Goal: Communication & Community: Answer question/provide support

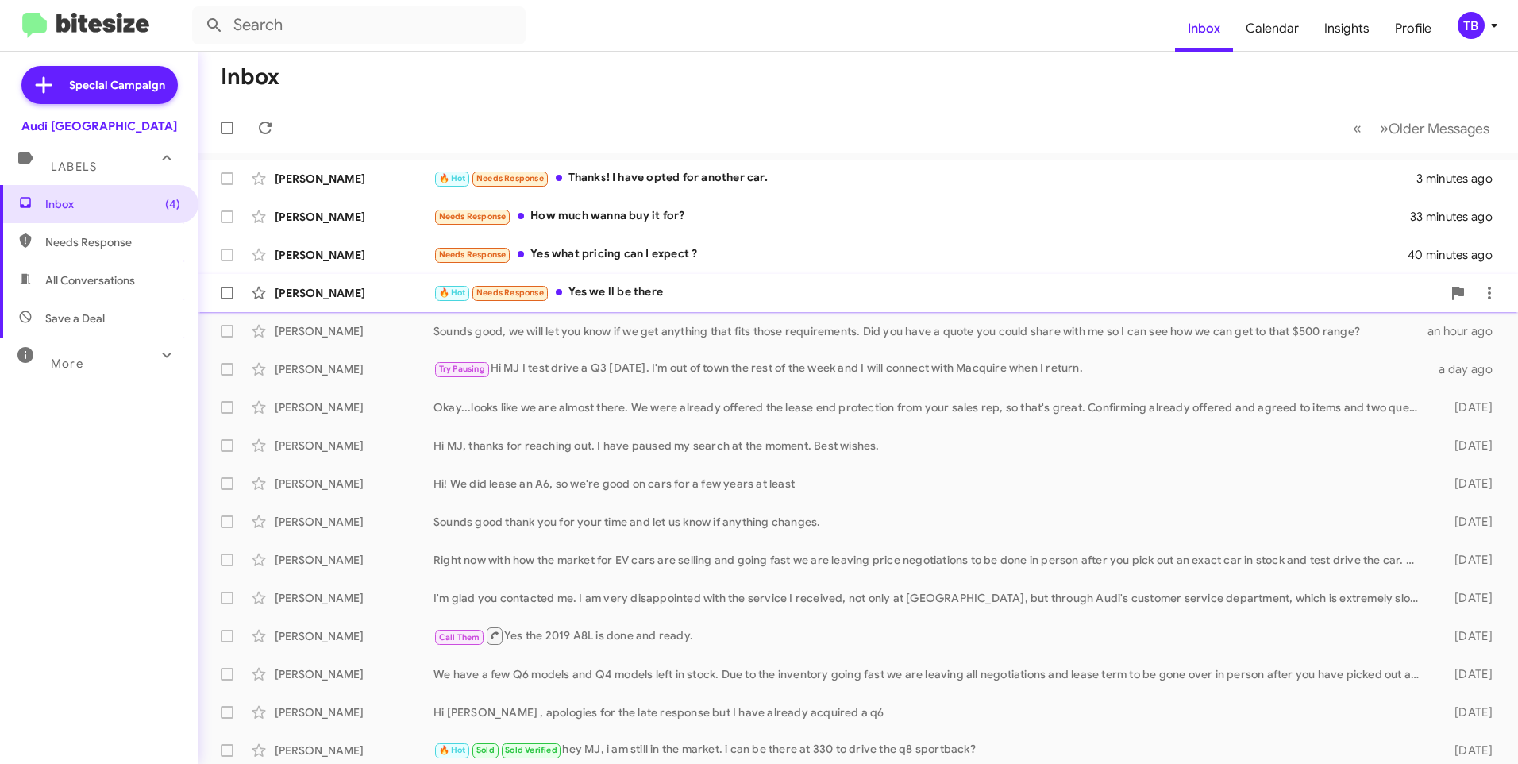
click at [669, 304] on div "Jayesh Kartaria 🔥 Hot Needs Response Yes we ll be there an hour ago" at bounding box center [858, 293] width 1294 height 32
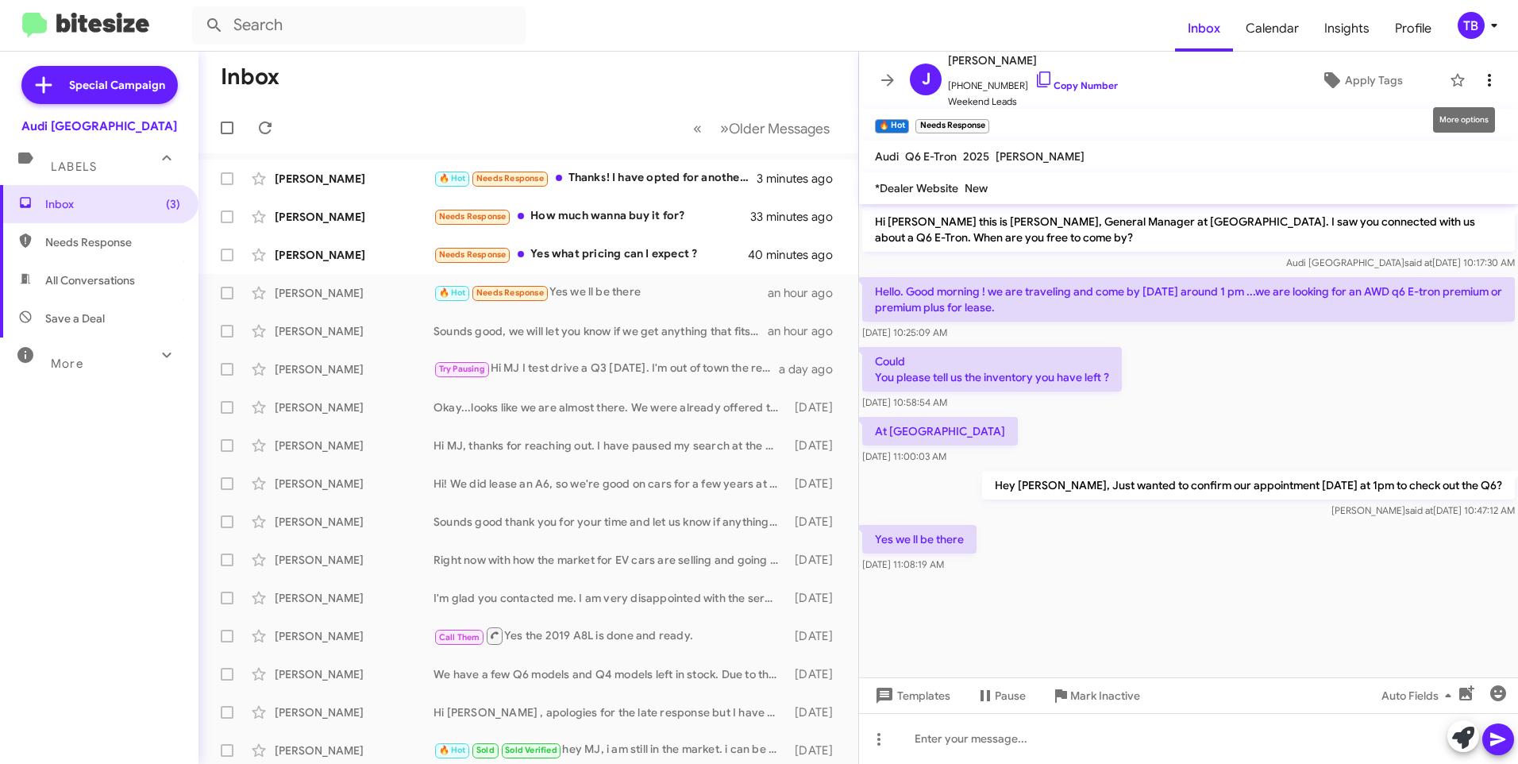
click at [1485, 80] on icon at bounding box center [1489, 80] width 19 height 19
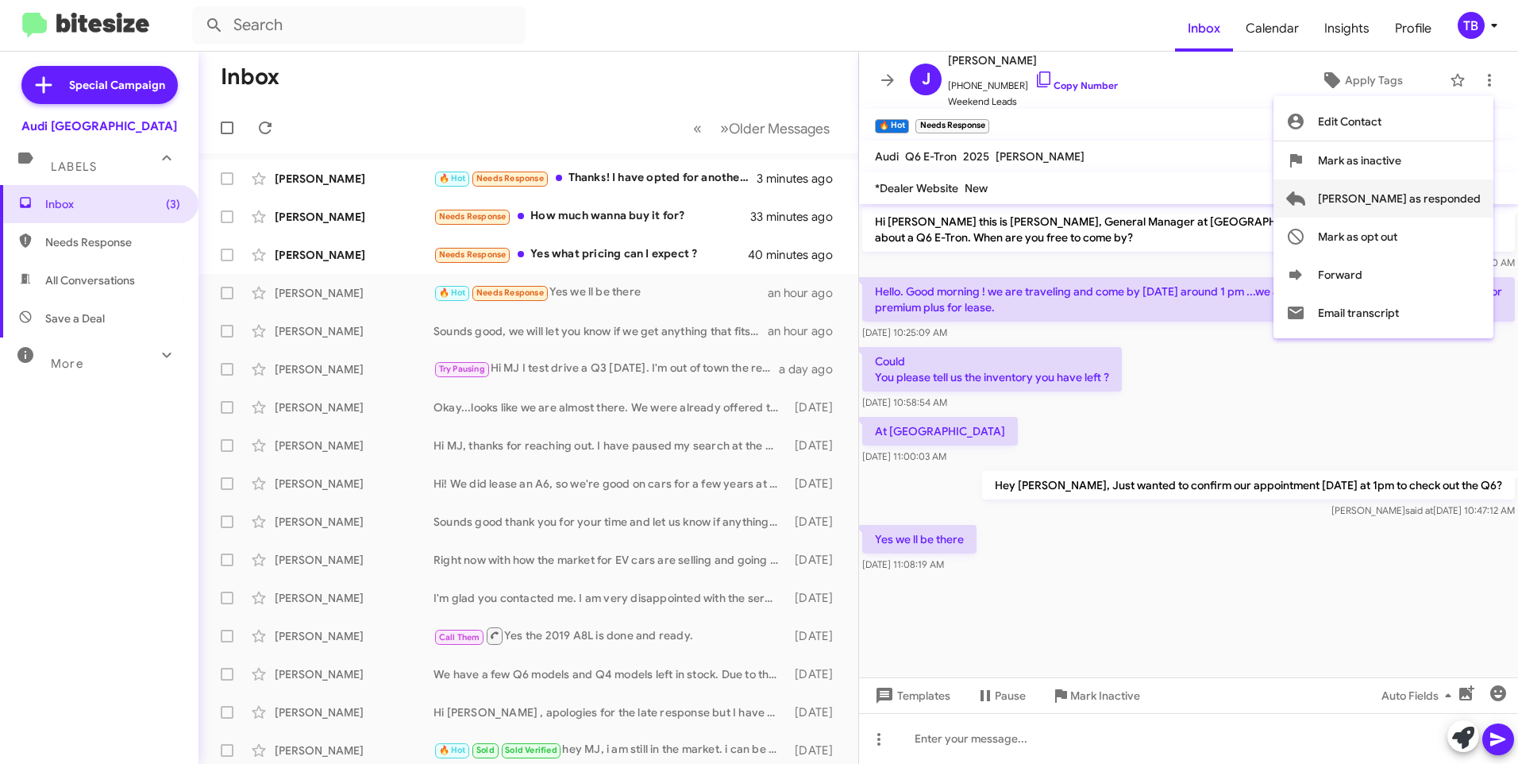
click at [1445, 196] on span "Mark as responded" at bounding box center [1399, 198] width 163 height 38
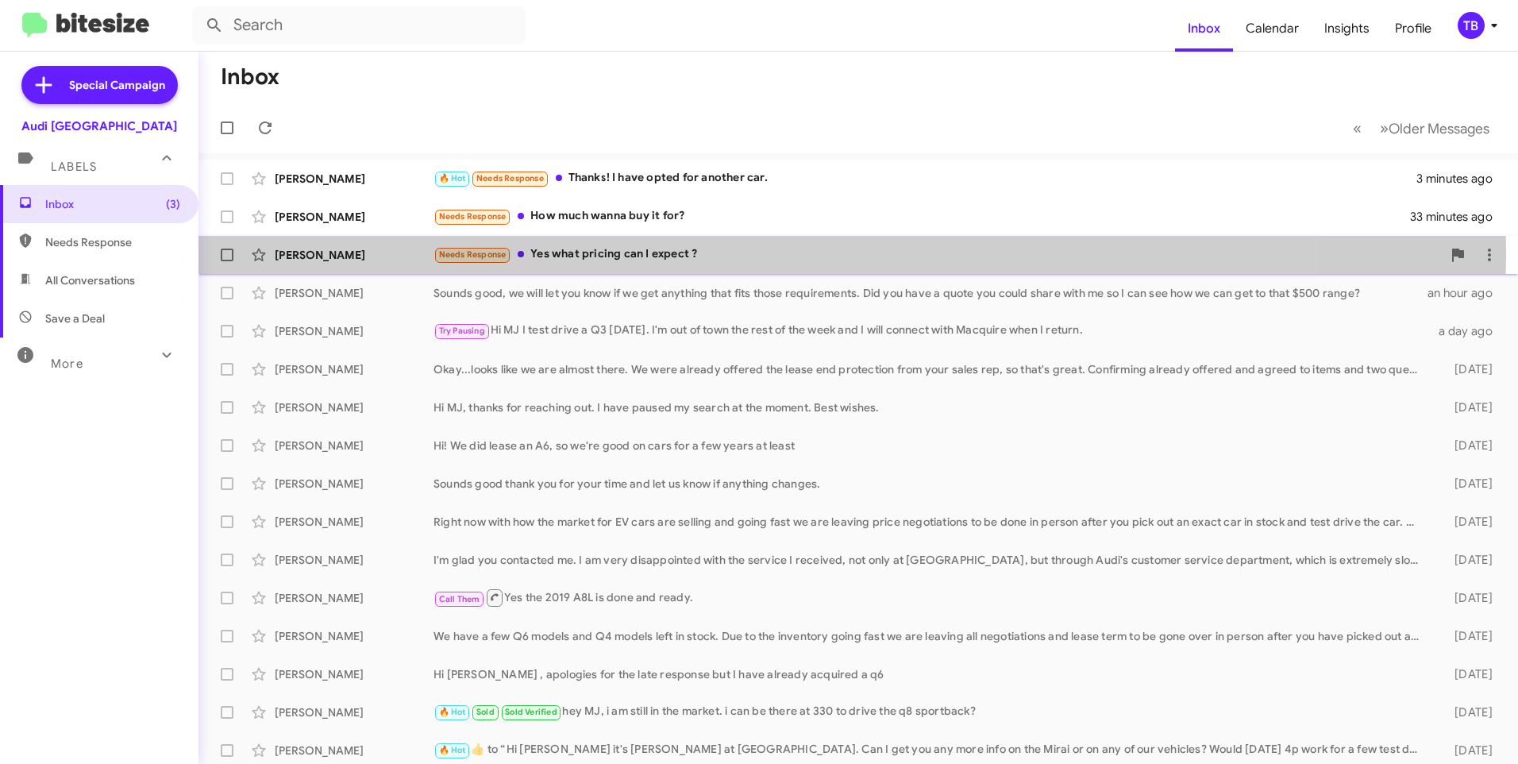
click at [504, 252] on span "Needs Response" at bounding box center [472, 254] width 67 height 10
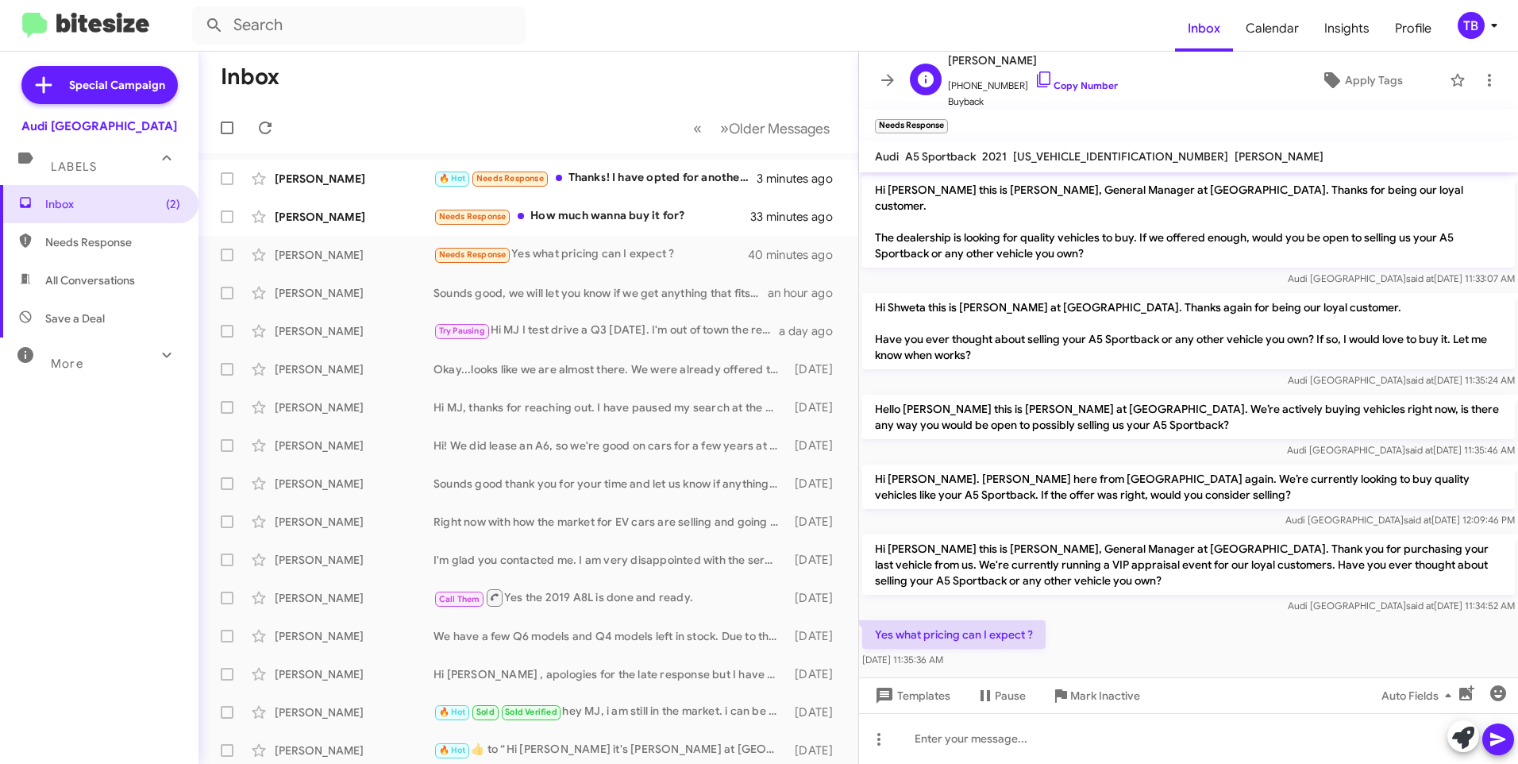
click at [1049, 79] on span "+15854348401 Copy Number" at bounding box center [1033, 82] width 170 height 24
click at [1034, 83] on icon at bounding box center [1043, 79] width 19 height 19
click at [1480, 86] on icon at bounding box center [1489, 80] width 19 height 19
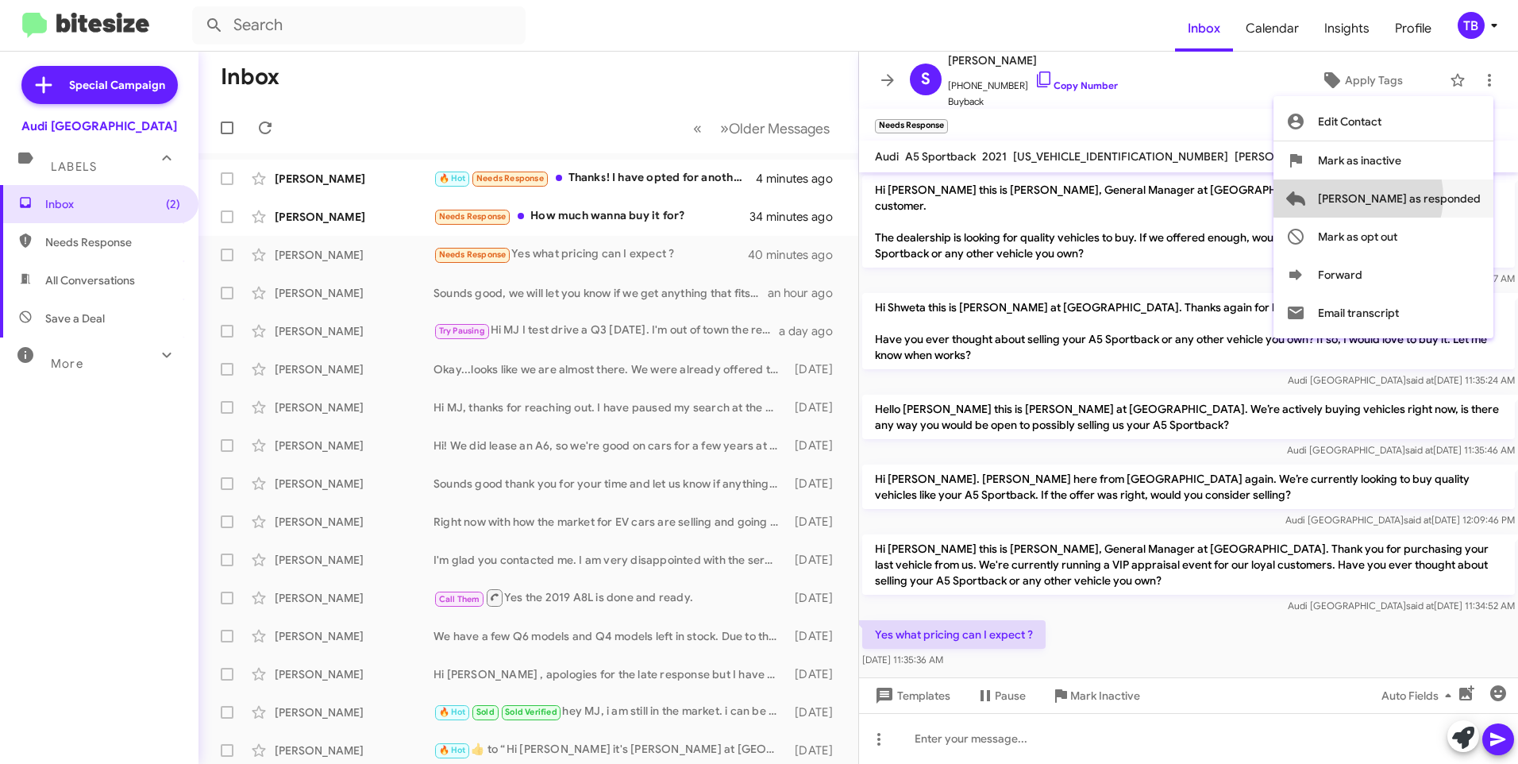
click at [1421, 197] on span "Mark as responded" at bounding box center [1399, 198] width 163 height 38
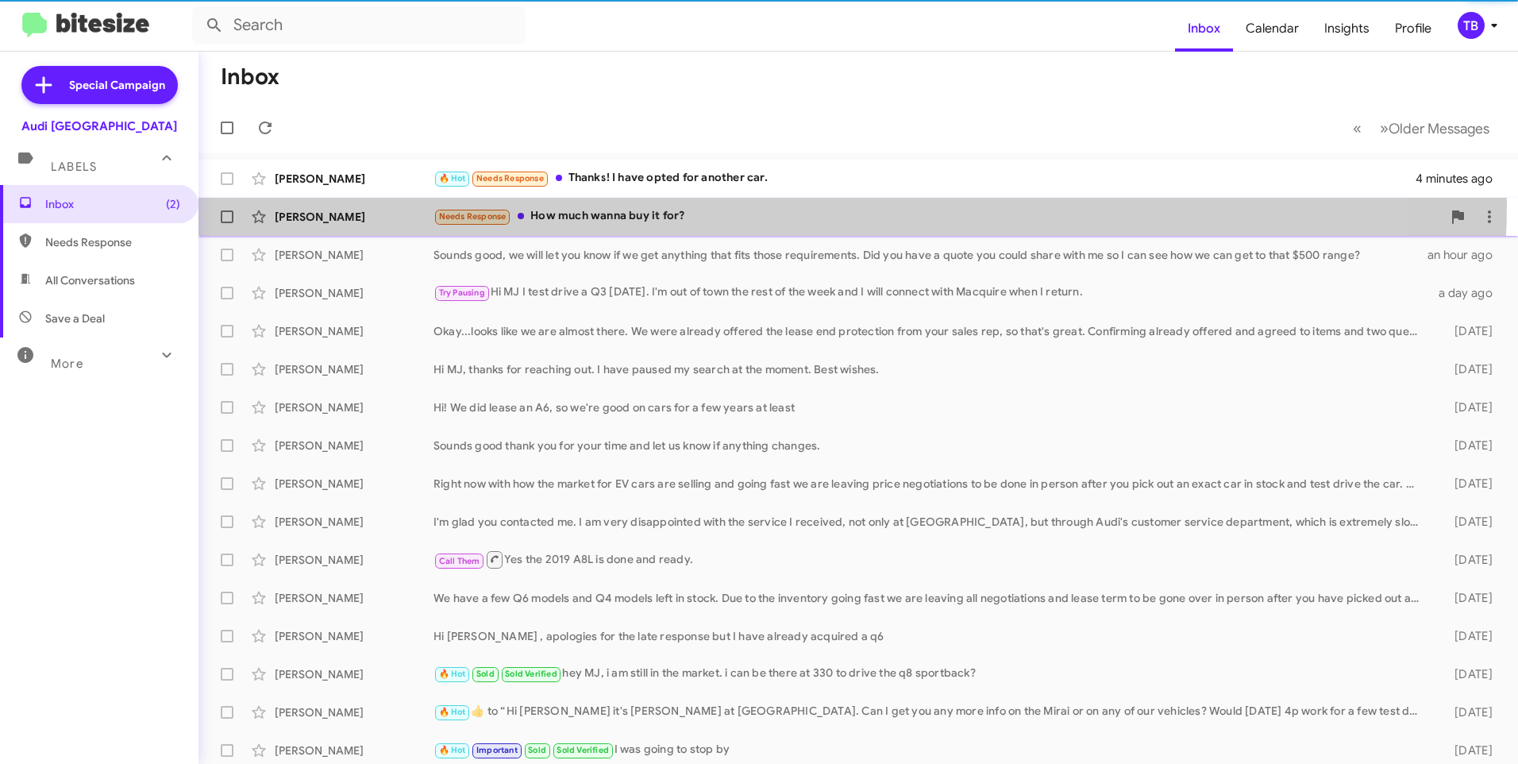
click at [650, 201] on div "Timothy Do Needs Response How much wanna buy it for? 34 minutes ago" at bounding box center [858, 217] width 1294 height 32
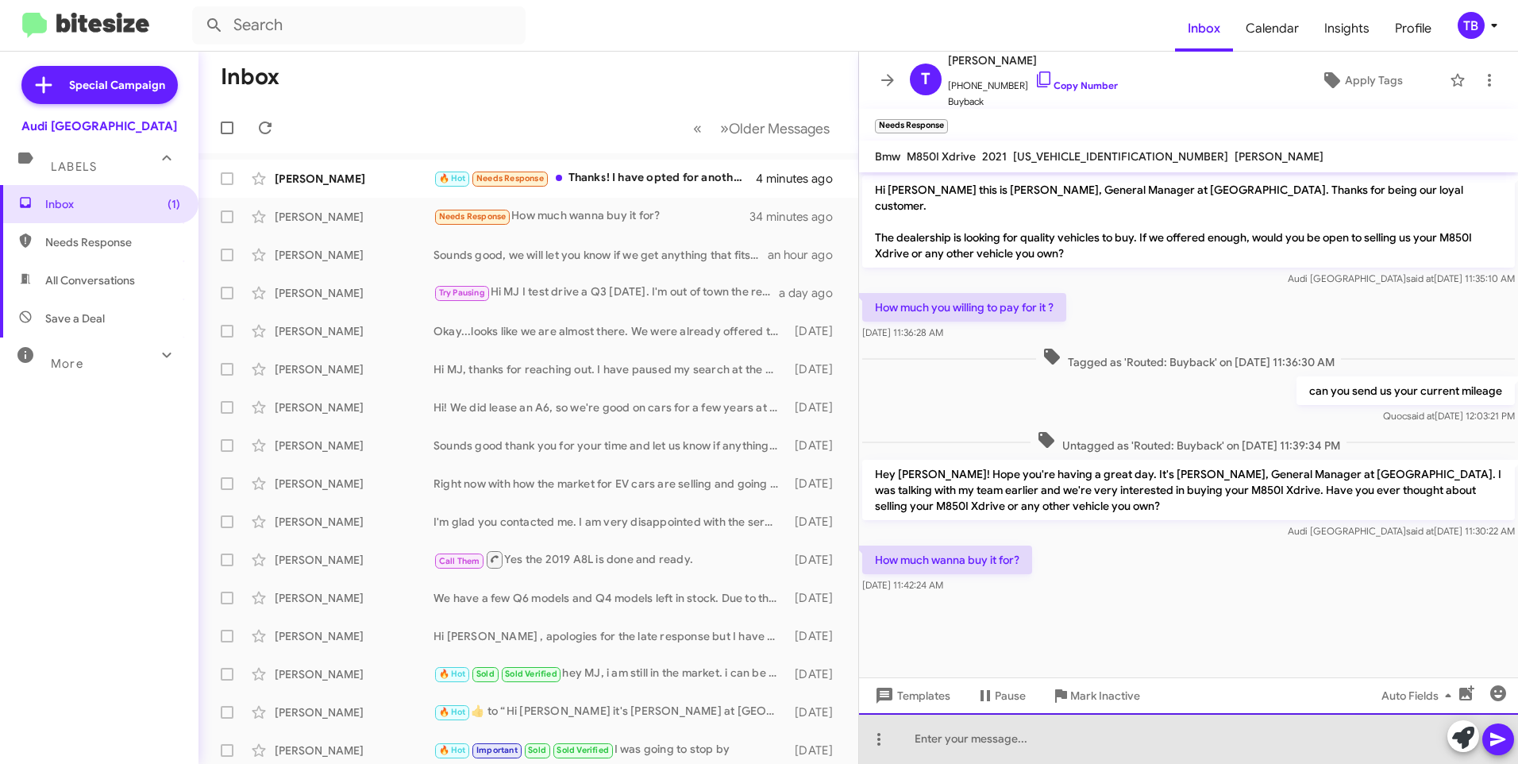
click at [1034, 749] on div at bounding box center [1188, 738] width 659 height 51
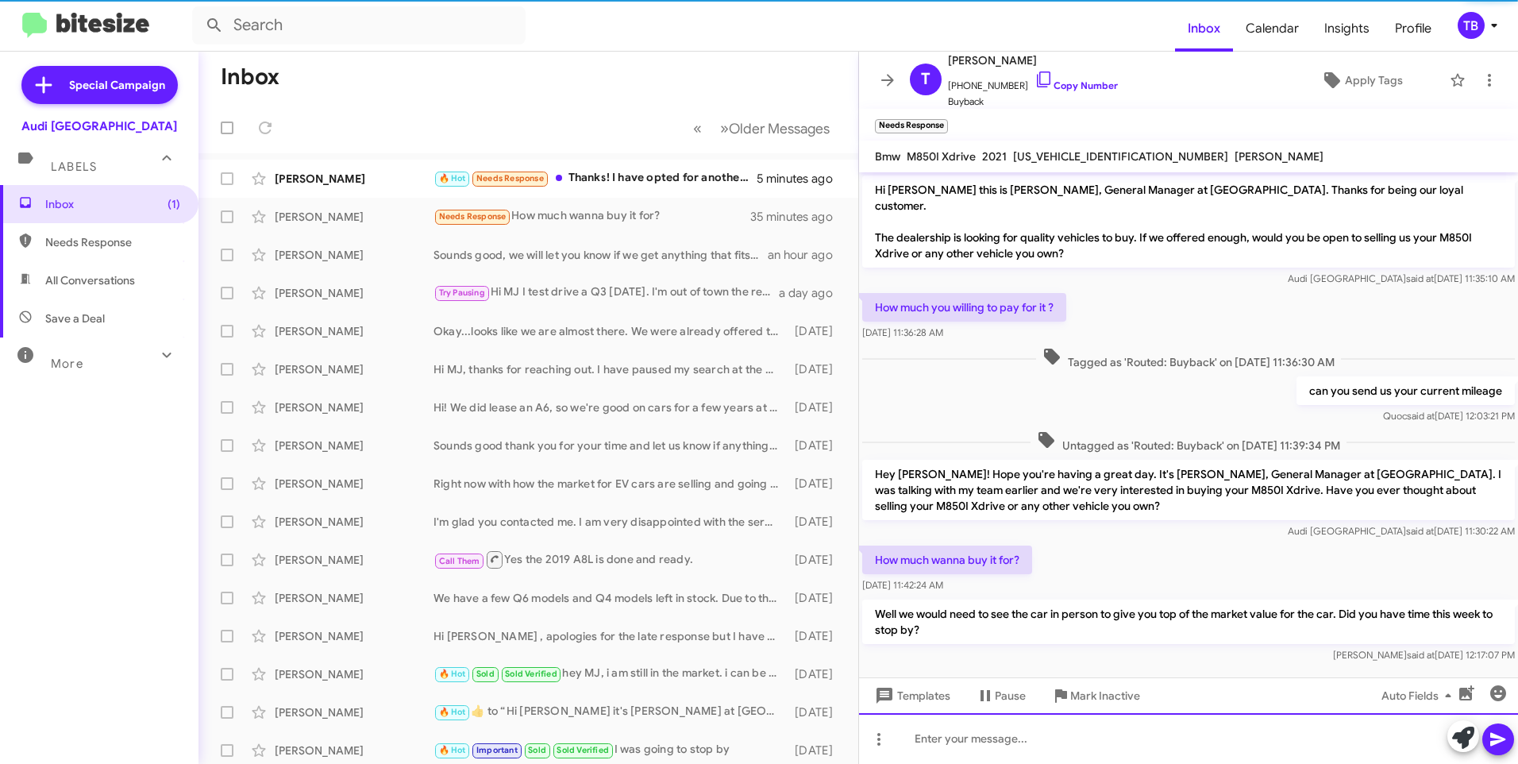
scroll to position [5, 0]
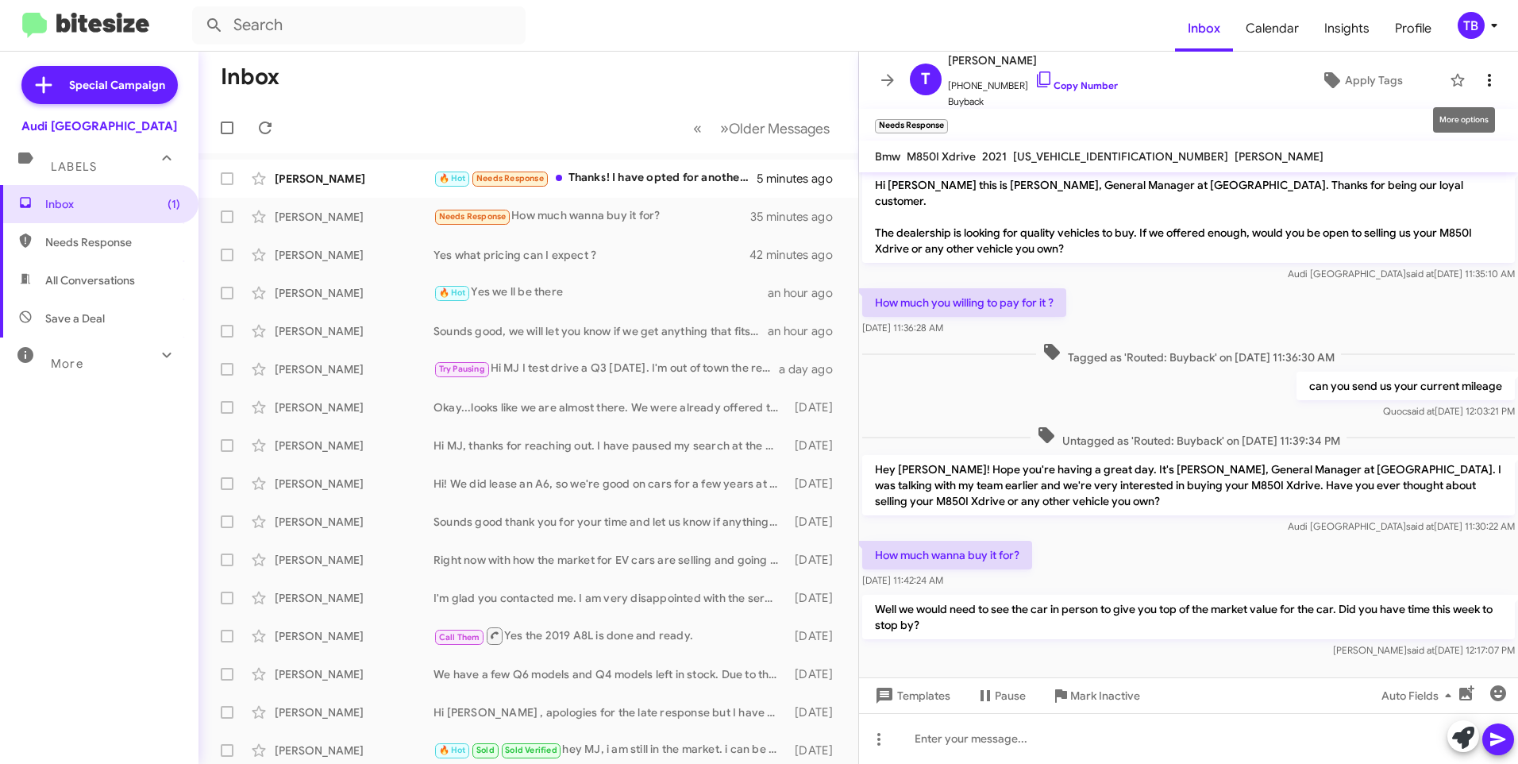
click at [1480, 80] on icon at bounding box center [1489, 80] width 19 height 19
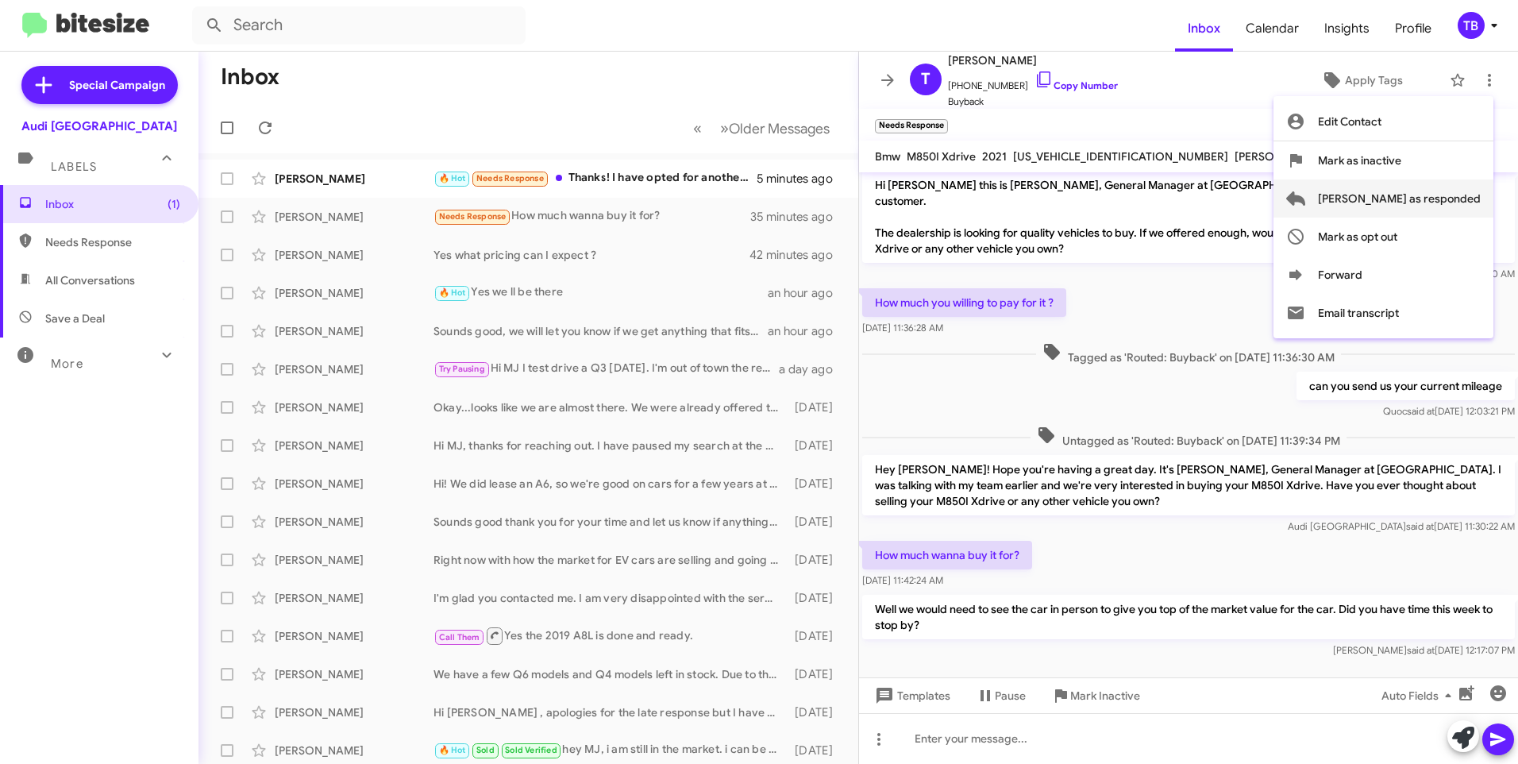
click at [1458, 191] on span "Mark as responded" at bounding box center [1399, 198] width 163 height 38
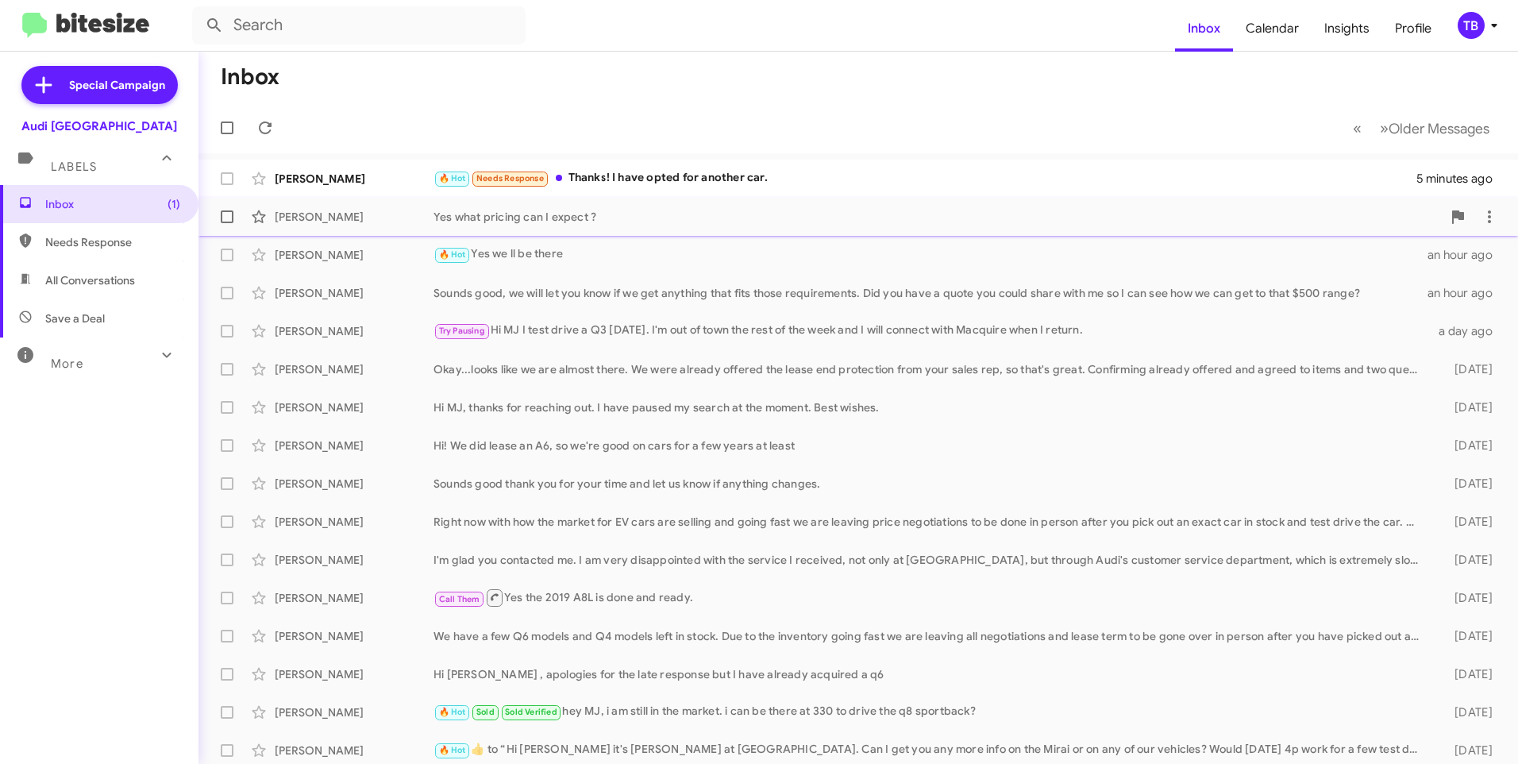
click at [854, 205] on div "Shweta Yakkali Yes what pricing can I expect ? 42 minutes ago" at bounding box center [858, 217] width 1294 height 32
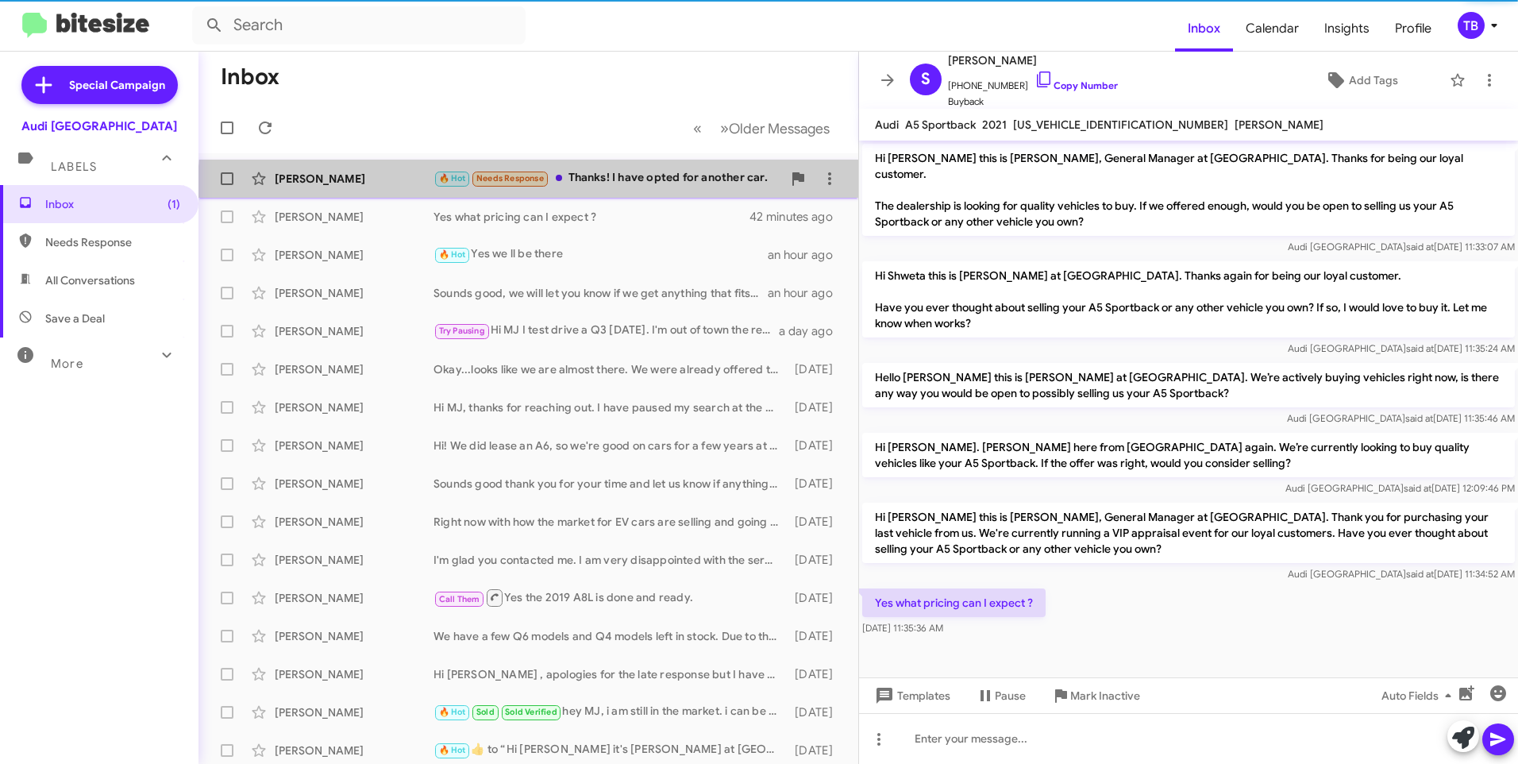
click at [687, 193] on div "Kavitha Srinivasan 🔥 Hot Needs Response Thanks! I have opted for another car. 5…" at bounding box center [528, 179] width 634 height 32
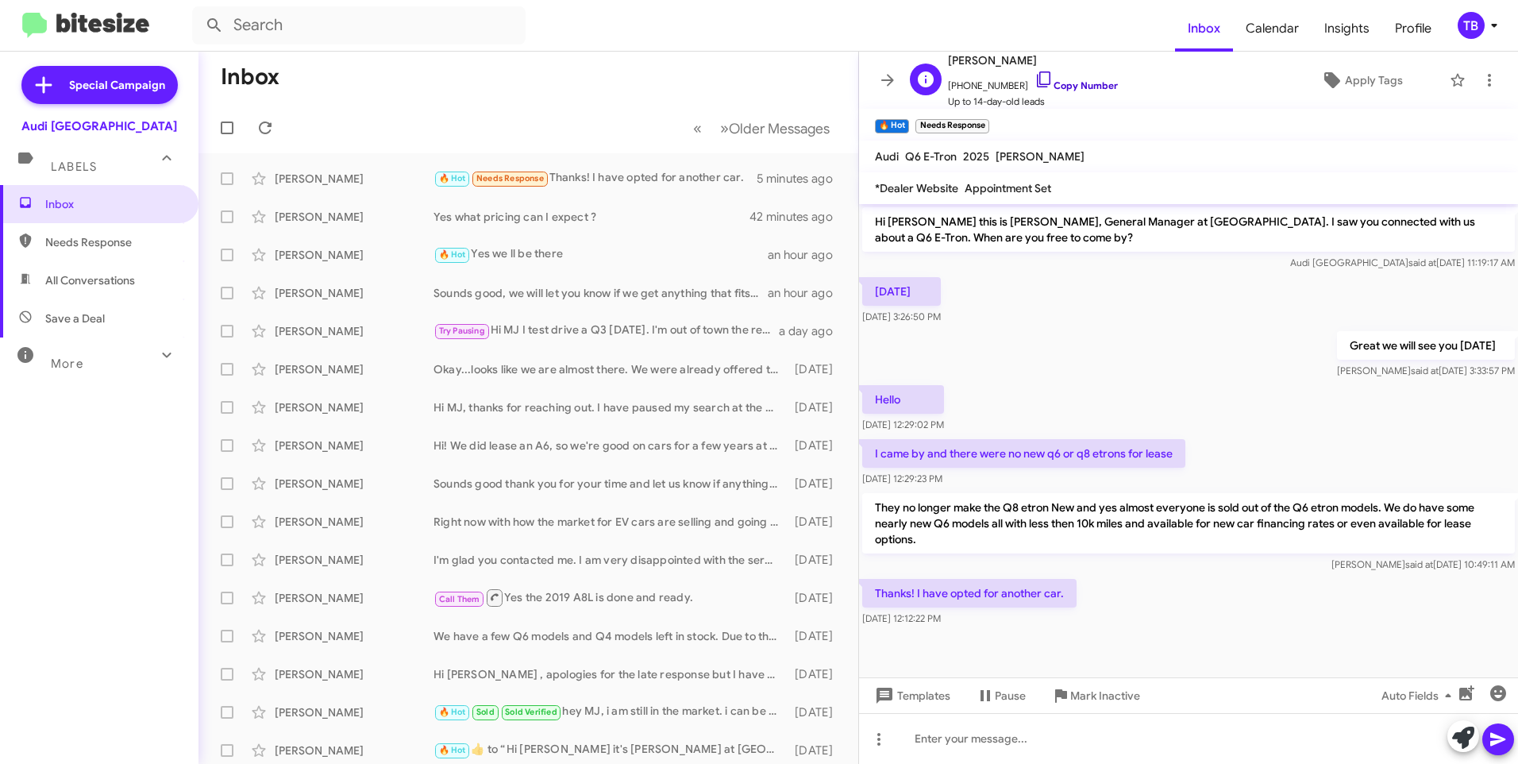
click at [1037, 83] on icon at bounding box center [1043, 79] width 13 height 16
click at [1485, 71] on icon at bounding box center [1489, 80] width 19 height 19
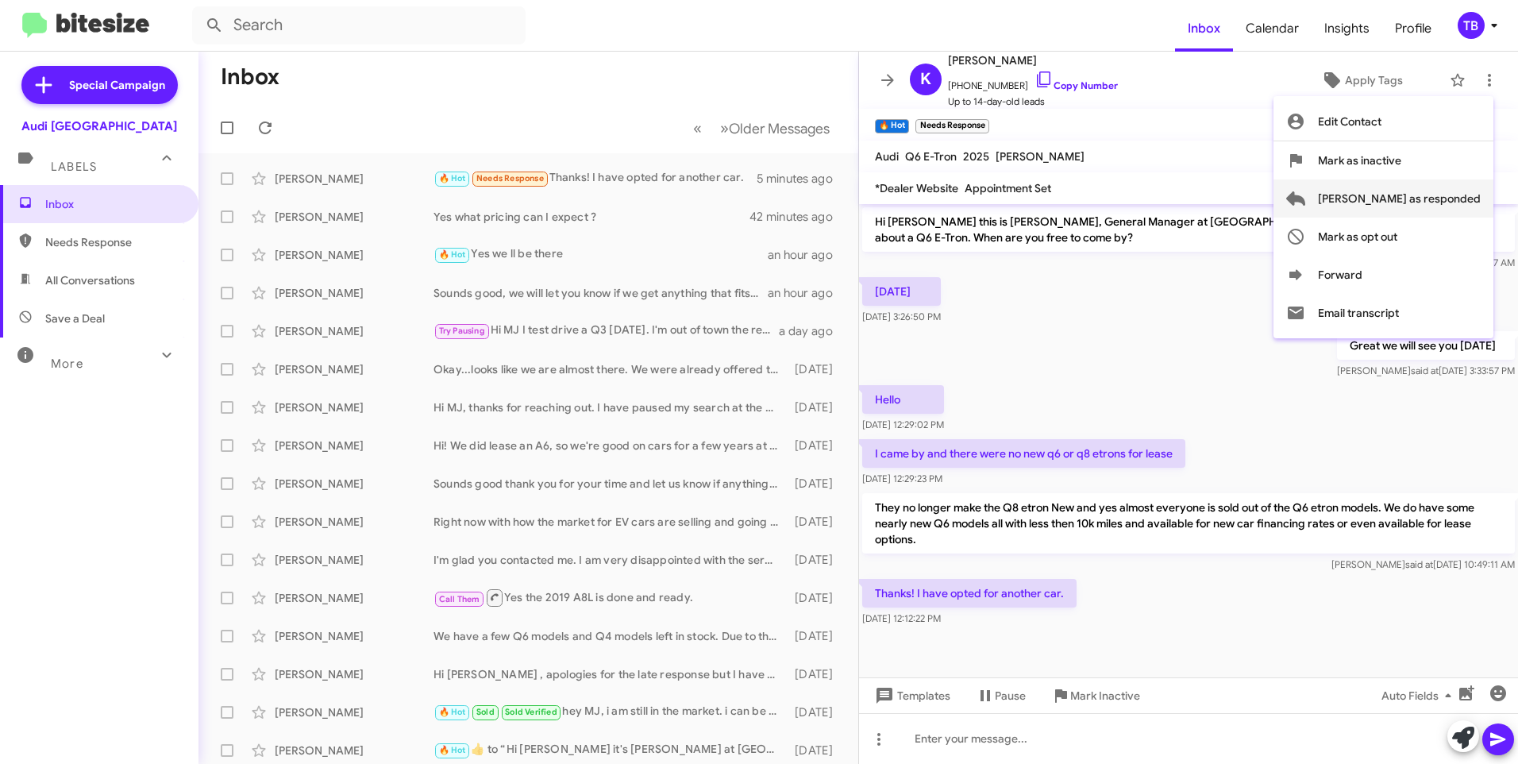
click at [1449, 192] on span "Mark as responded" at bounding box center [1399, 198] width 163 height 38
